Goal: Task Accomplishment & Management: Complete application form

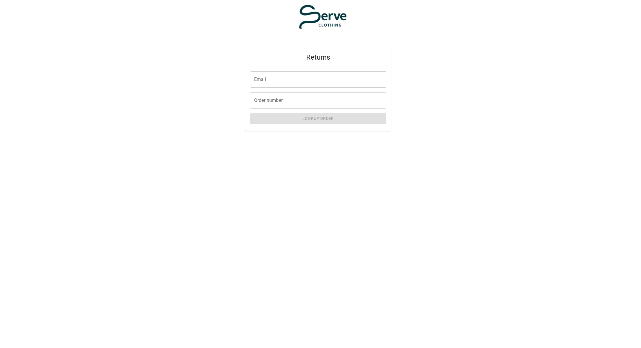
click at [277, 80] on input "Email" at bounding box center [318, 79] width 136 height 16
click at [369, 101] on input "Order number" at bounding box center [318, 100] width 136 height 16
paste input "****"
type input "****"
click at [296, 79] on input "Email" at bounding box center [318, 79] width 136 height 16
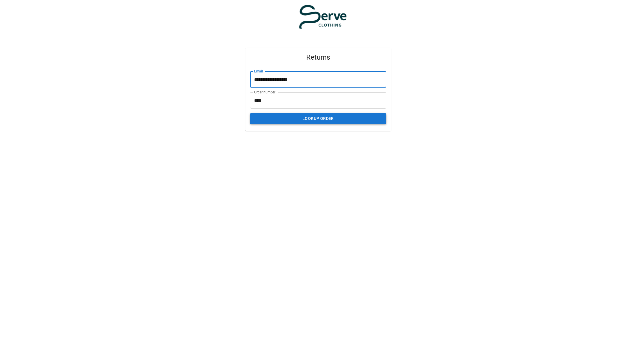
type input "**********"
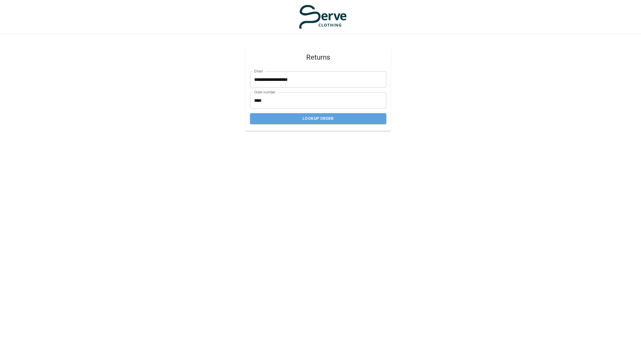
click at [330, 119] on button "Lookup Order" at bounding box center [318, 118] width 136 height 11
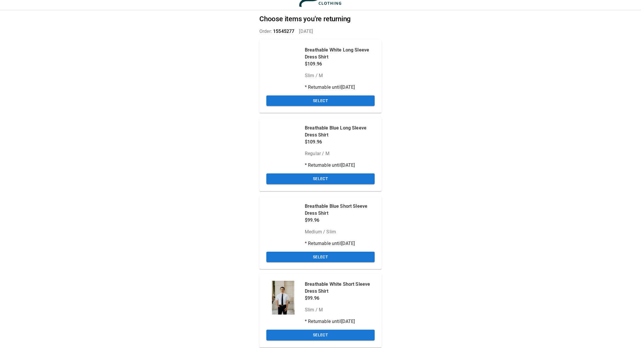
scroll to position [21, 0]
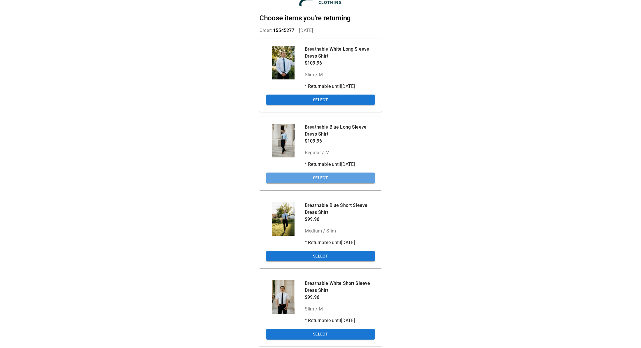
click at [323, 176] on button "Select" at bounding box center [320, 178] width 108 height 11
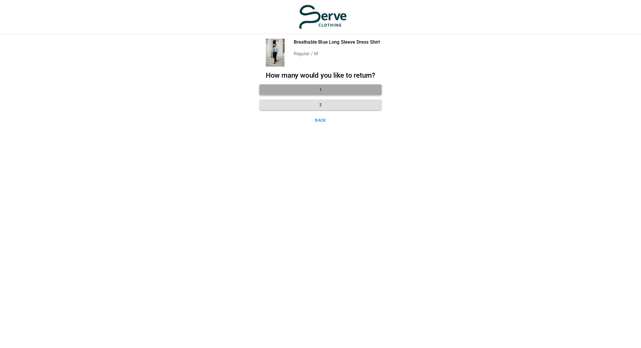
click at [331, 90] on button "1" at bounding box center [320, 89] width 122 height 11
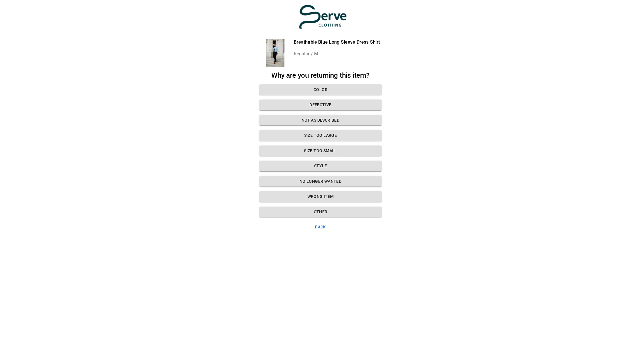
click at [325, 211] on button "Other" at bounding box center [320, 212] width 122 height 11
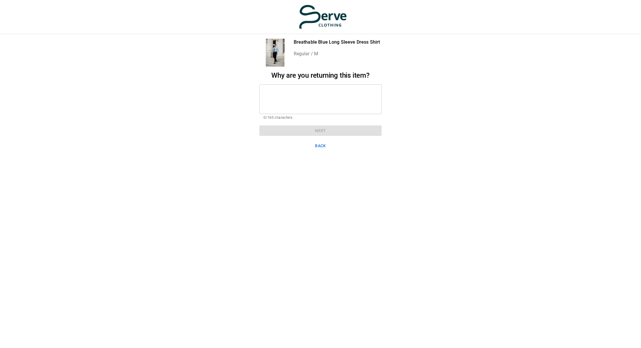
click at [292, 86] on div "* ​" at bounding box center [320, 99] width 122 height 30
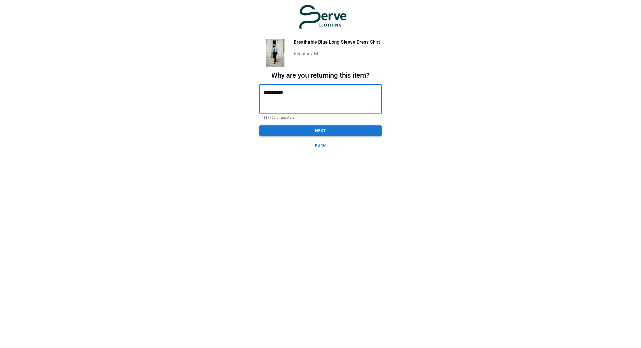
type textarea "**********"
click at [321, 131] on button "Next" at bounding box center [320, 130] width 122 height 11
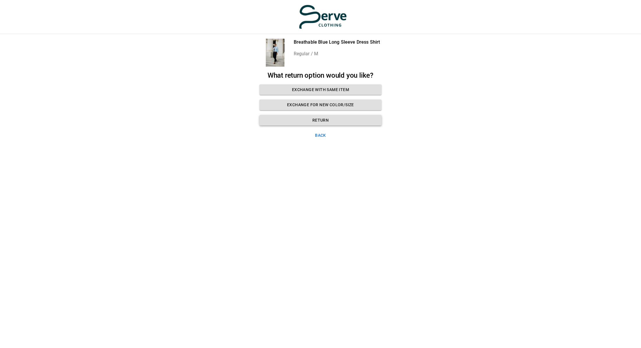
click at [323, 120] on button "Return" at bounding box center [320, 120] width 122 height 11
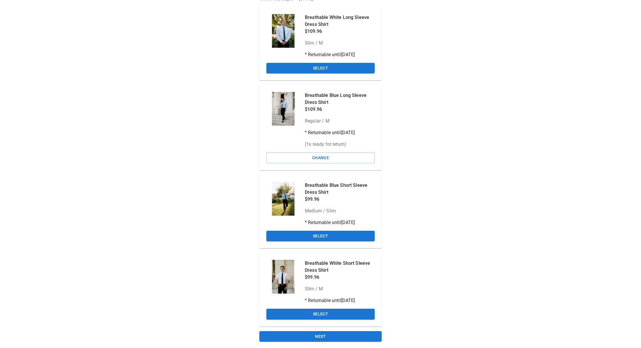
scroll to position [52, 0]
click at [330, 235] on button "Select" at bounding box center [320, 236] width 108 height 11
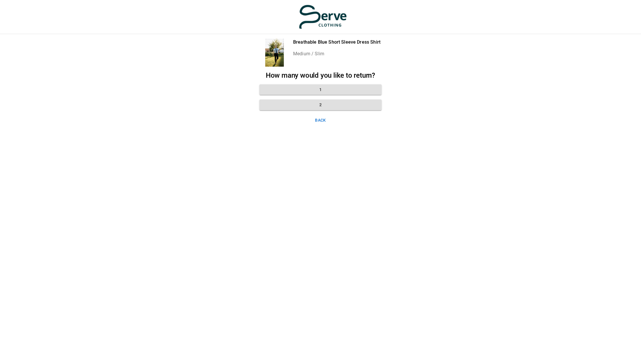
scroll to position [0, 0]
click at [323, 92] on button "1" at bounding box center [320, 89] width 122 height 11
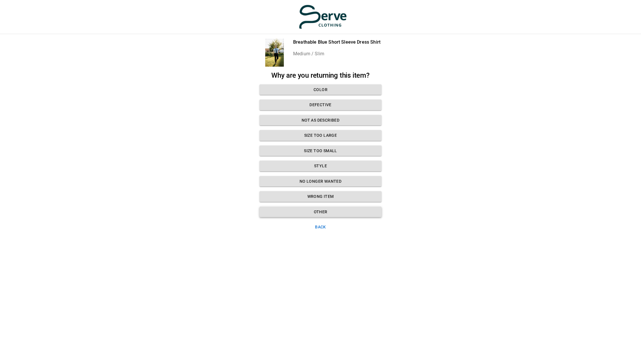
click at [318, 210] on button "Other" at bounding box center [320, 212] width 122 height 11
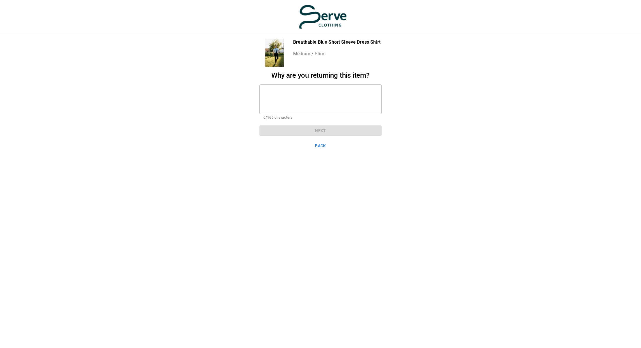
click at [281, 91] on textarea at bounding box center [320, 99] width 114 height 20
type textarea "*"
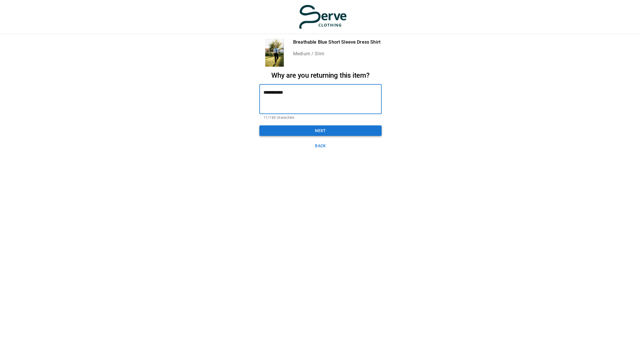
type textarea "**********"
drag, startPoint x: 319, startPoint y: 130, endPoint x: 316, endPoint y: 129, distance: 3.0
click at [318, 130] on button "Next" at bounding box center [320, 130] width 122 height 11
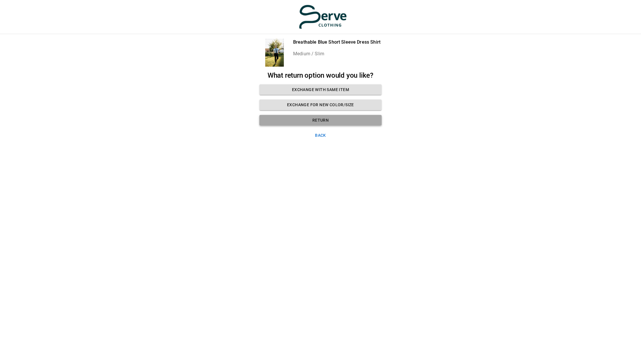
click at [320, 121] on button "Return" at bounding box center [320, 120] width 122 height 11
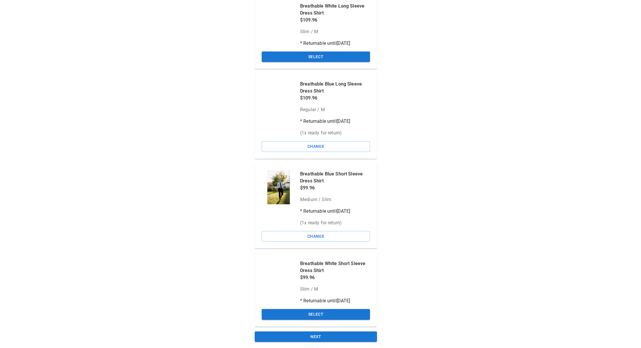
scroll to position [64, 5]
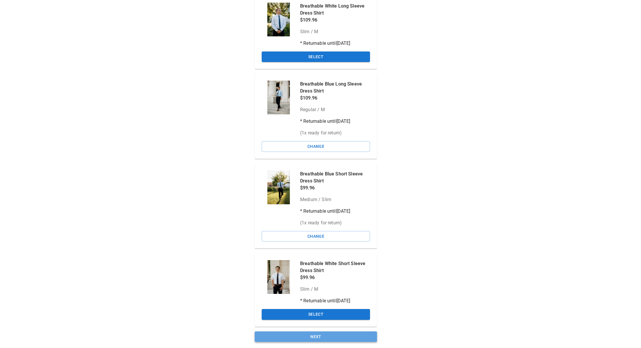
click at [314, 336] on button "Next" at bounding box center [316, 337] width 122 height 11
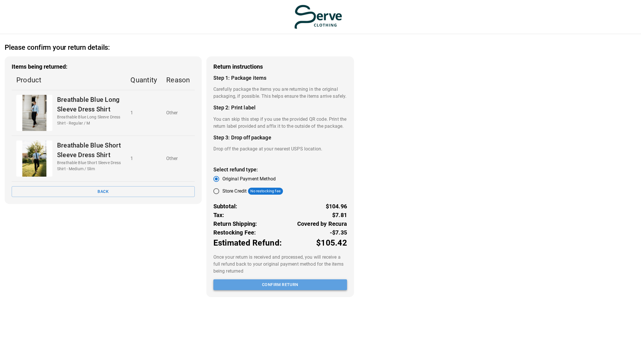
click at [290, 290] on button "Confirm return" at bounding box center [280, 284] width 134 height 11
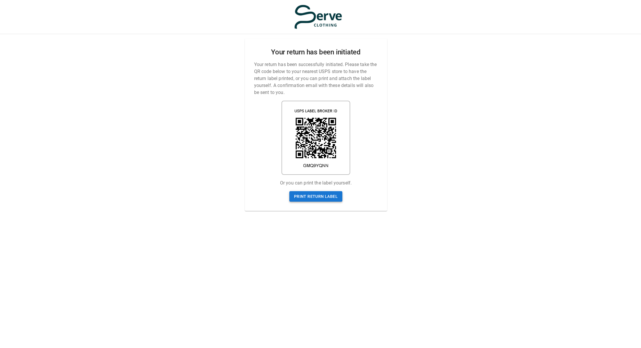
click at [328, 196] on link "Print return label" at bounding box center [315, 196] width 53 height 11
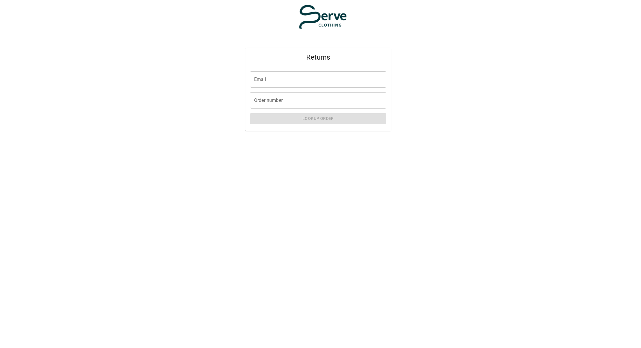
click at [298, 101] on input "Order number" at bounding box center [318, 100] width 136 height 16
paste input "****"
type input "****"
click at [282, 82] on input "Email" at bounding box center [318, 79] width 136 height 16
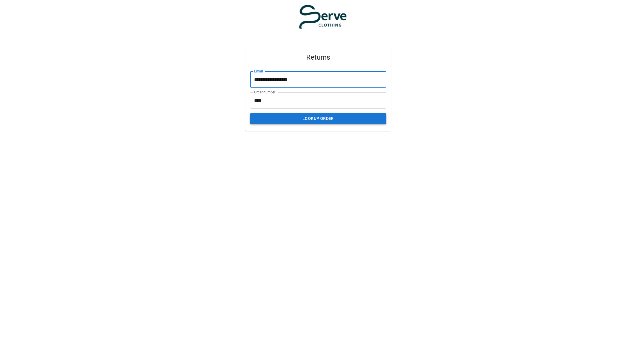
type input "**********"
click at [319, 121] on button "Lookup Order" at bounding box center [318, 118] width 136 height 11
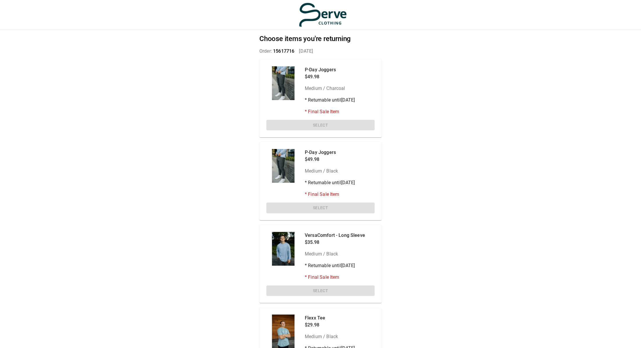
click at [321, 125] on div "P-Day Joggers $49.98 Medium / Charcoal * Returnable until [DATE] * Final Sale I…" at bounding box center [320, 98] width 122 height 78
click at [321, 123] on div "P-Day Joggers $49.98 Medium / Charcoal * Returnable until [DATE] * Final Sale I…" at bounding box center [320, 98] width 122 height 78
click at [319, 97] on p "* Returnable until [DATE]" at bounding box center [330, 100] width 50 height 7
click at [321, 125] on div "P-Day Joggers $49.98 Medium / Charcoal * Returnable until [DATE] * Final Sale I…" at bounding box center [320, 98] width 122 height 78
click at [332, 204] on div "P-Day Joggers $49.98 Medium / Black * Returnable until [DATE] * Final Sale Item…" at bounding box center [320, 181] width 122 height 78
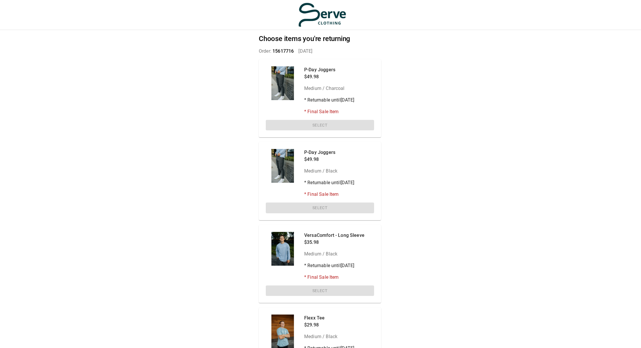
scroll to position [0, 1]
click at [324, 205] on div "P-Day Joggers $49.98 Medium / Black * Returnable until [DATE] * Final Sale Item…" at bounding box center [320, 181] width 122 height 78
click at [332, 123] on div "P-Day Joggers $49.98 Medium / Charcoal * Returnable until [DATE] * Final Sale I…" at bounding box center [320, 98] width 122 height 78
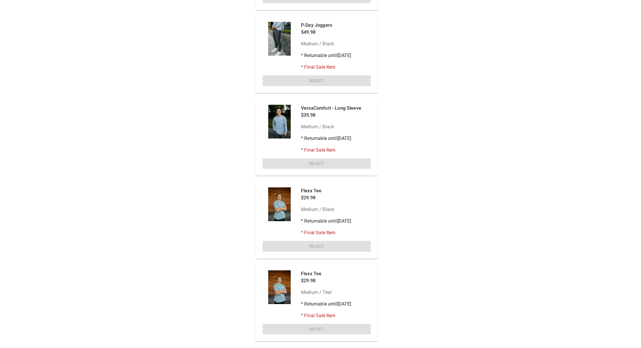
scroll to position [127, 4]
click at [335, 246] on div "Flexx Tee $29.98 Medium / Black * Returnable until [DATE] * Final Sale Item Sel…" at bounding box center [316, 220] width 122 height 78
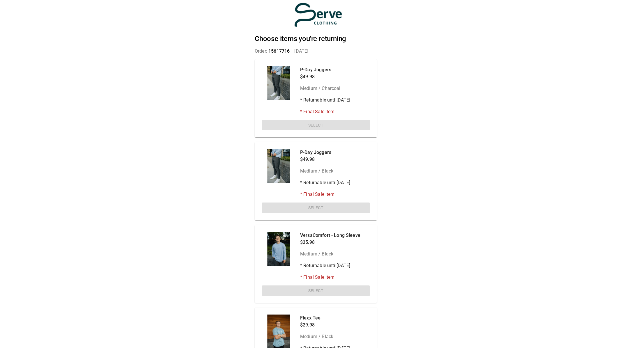
scroll to position [0, 5]
click at [179, 117] on div "Choose items you're returning Order: 15617716   [DATE] P-Day Joggers $49.98 Med…" at bounding box center [315, 174] width 641 height 348
